Goal: Navigation & Orientation: Find specific page/section

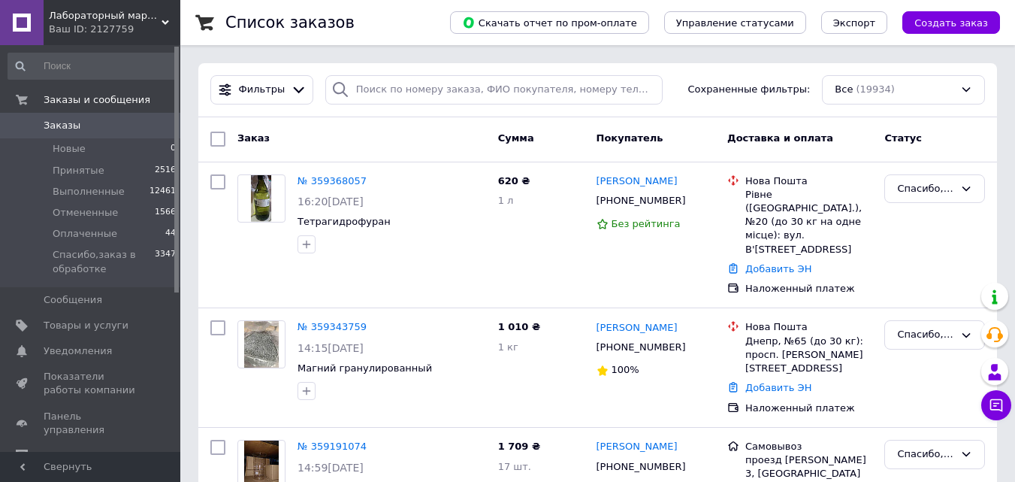
click at [92, 11] on span "Лабораторный маркет" at bounding box center [105, 16] width 113 height 14
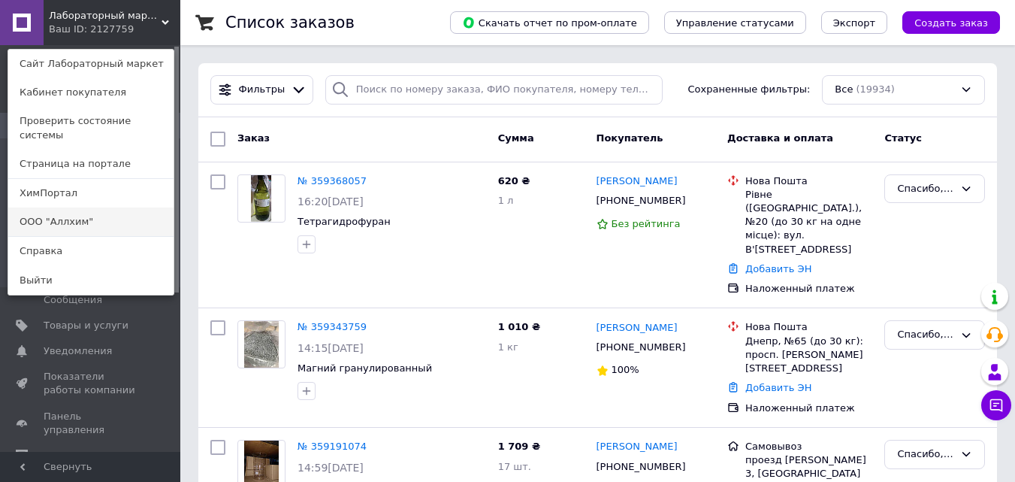
click at [97, 210] on link "ООО "Аллхим"" at bounding box center [90, 221] width 165 height 29
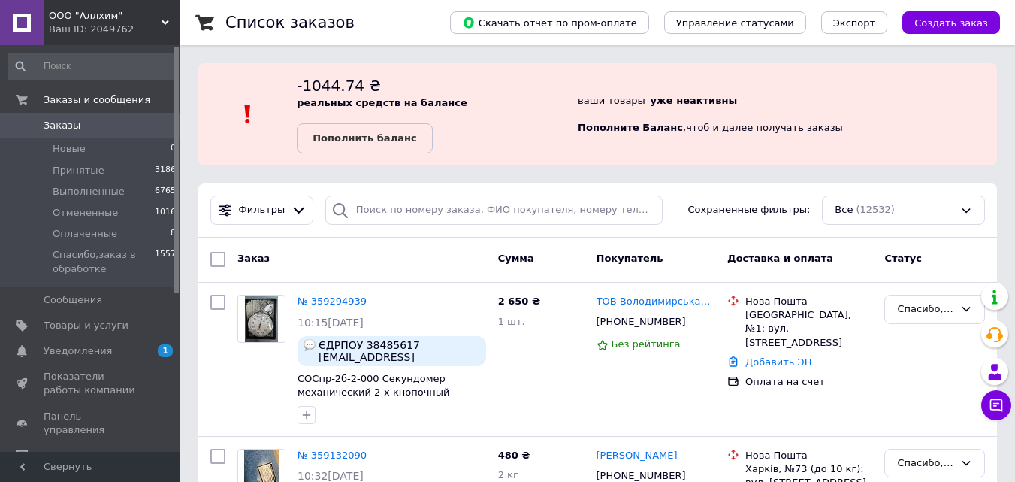
click at [110, 22] on span "ООО "Аллхим"" at bounding box center [105, 16] width 113 height 14
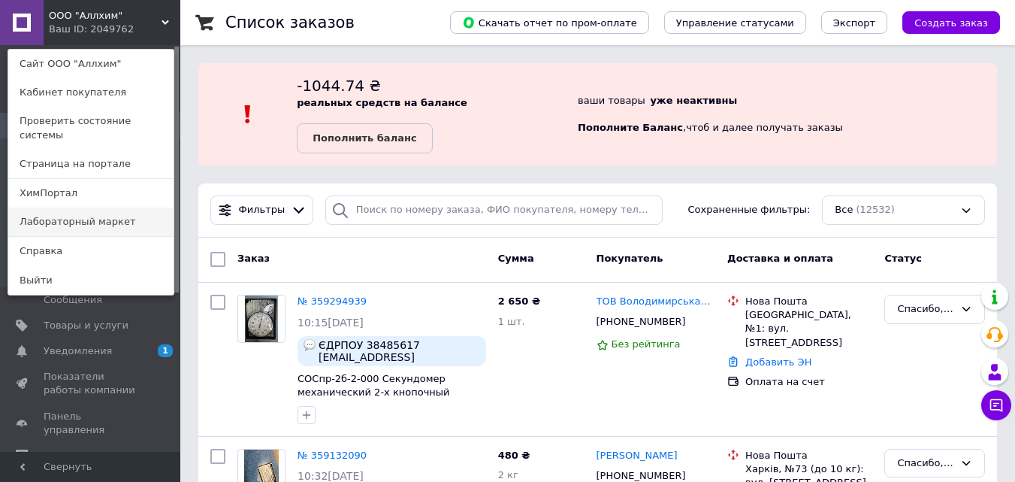
click at [103, 215] on link "Лабораторный маркет" at bounding box center [90, 221] width 165 height 29
